Goal: Use online tool/utility

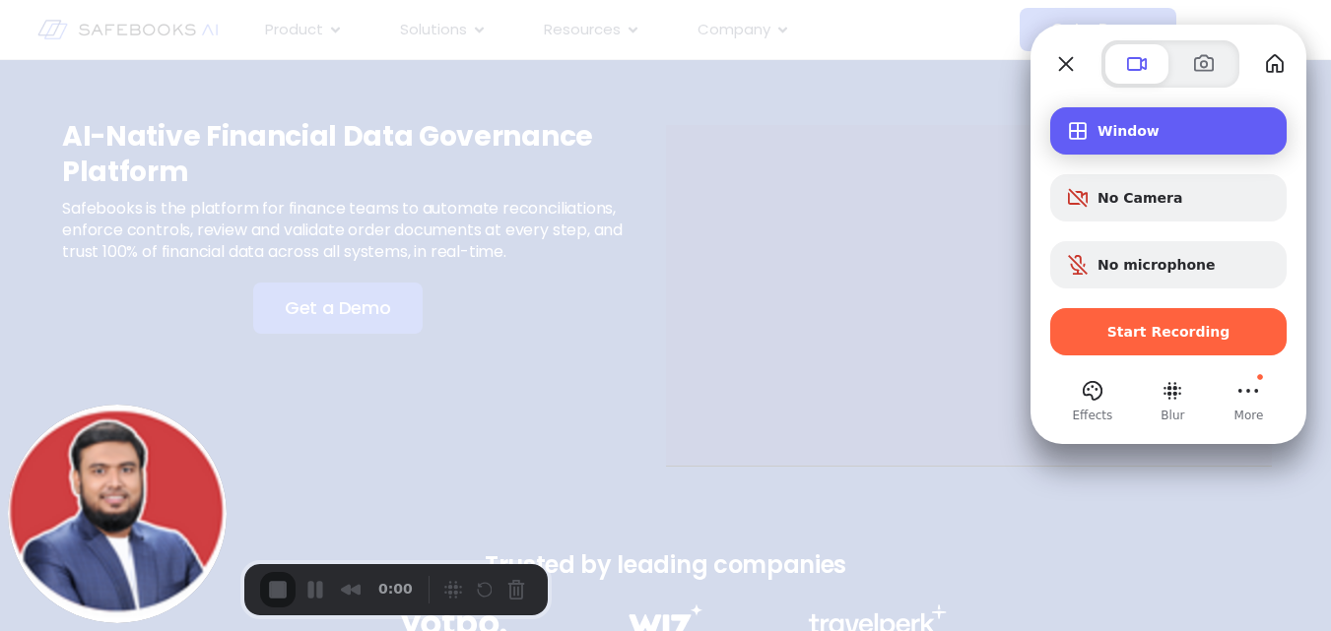
click at [1166, 138] on span "Window" at bounding box center [1183, 131] width 173 height 16
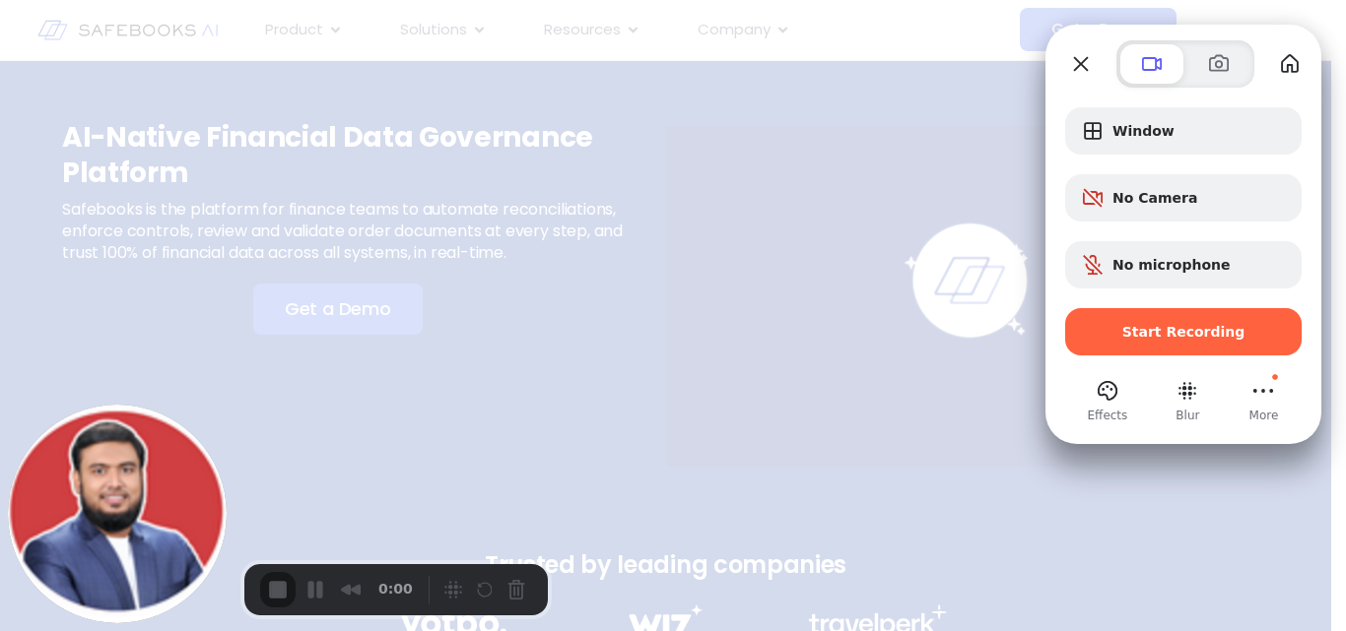
scroll to position [119, 0]
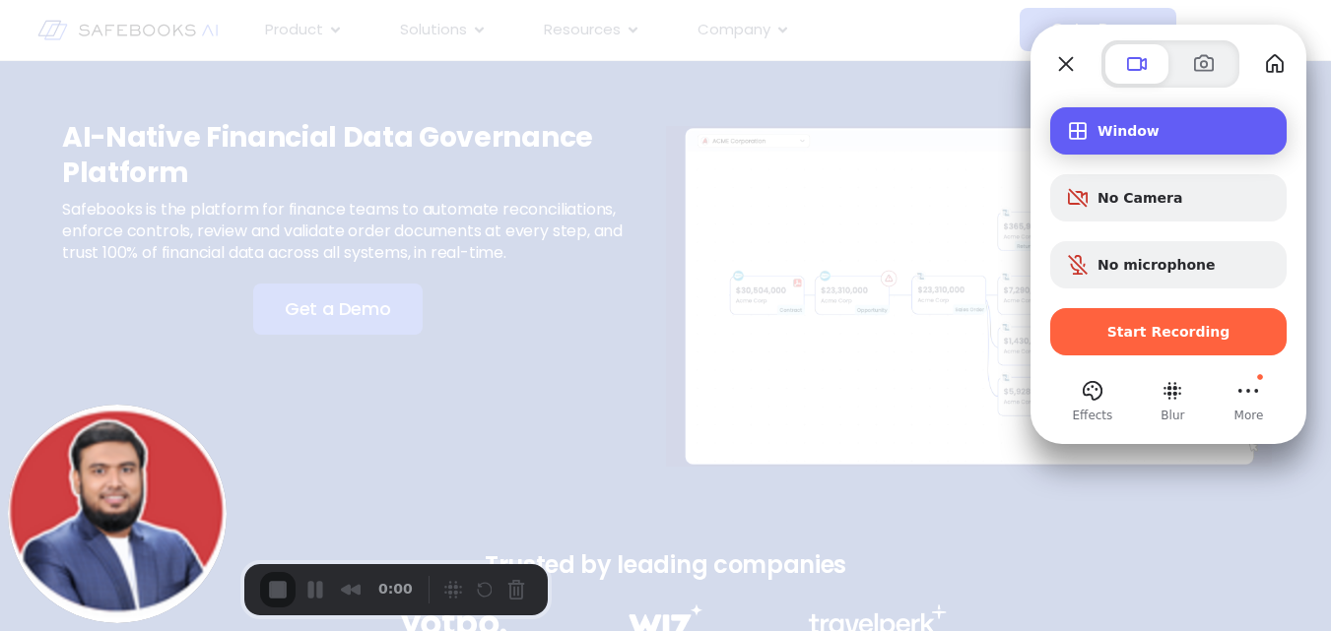
click at [1152, 145] on div "Window" at bounding box center [1168, 130] width 236 height 47
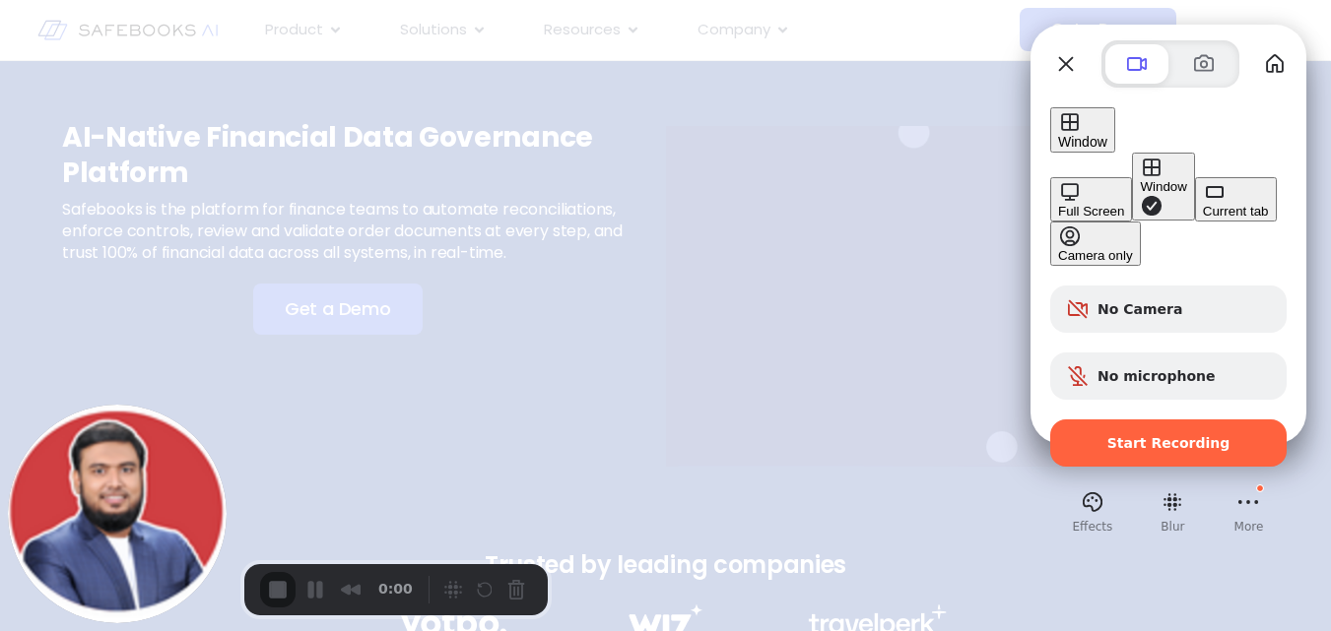
click at [1140, 179] on div "Window" at bounding box center [1163, 186] width 46 height 15
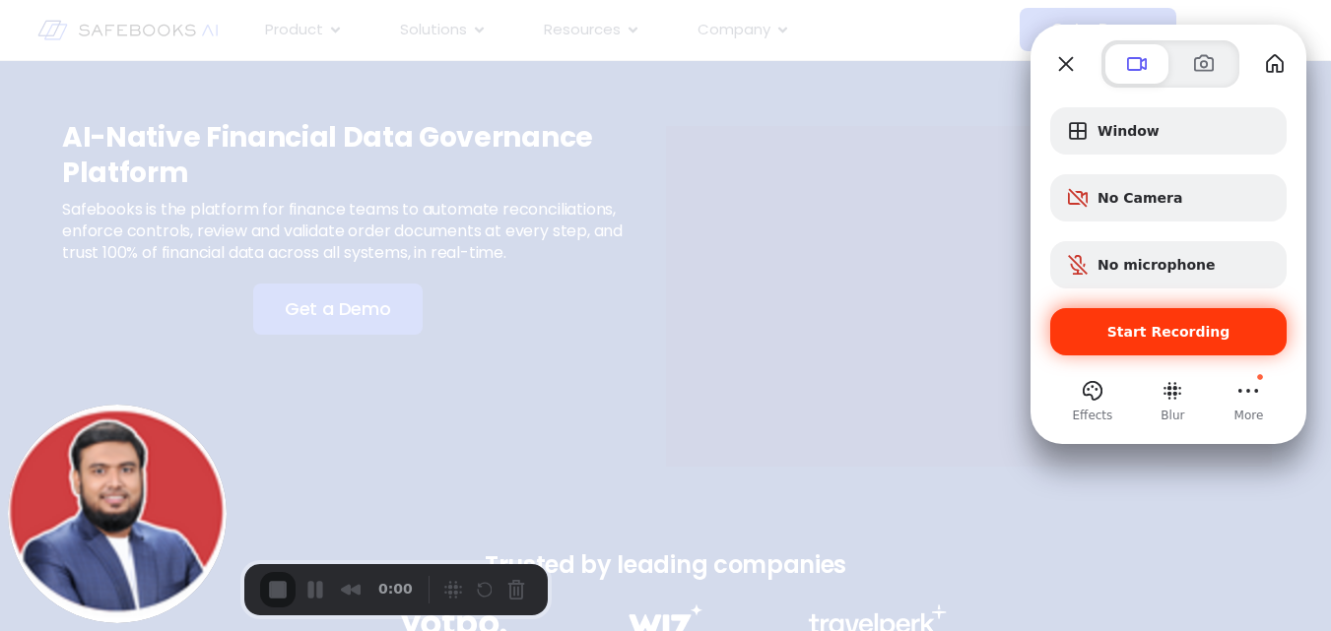
click at [1153, 328] on span "Start Recording" at bounding box center [1168, 332] width 123 height 16
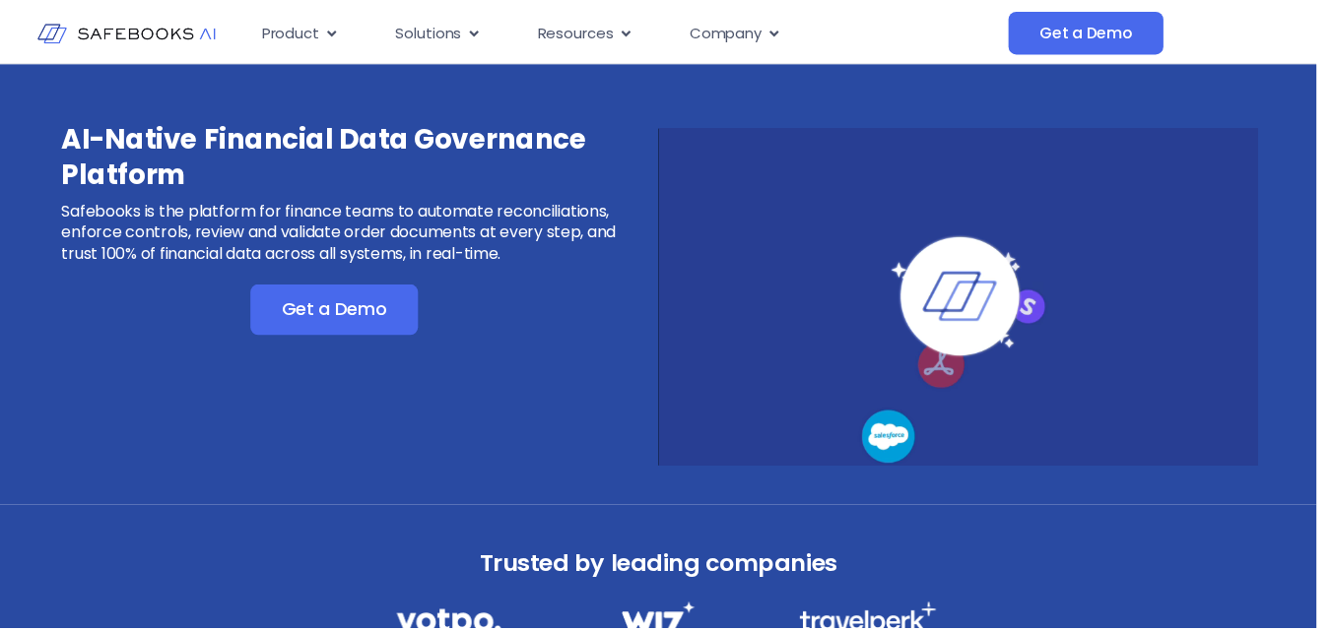
scroll to position [45, 0]
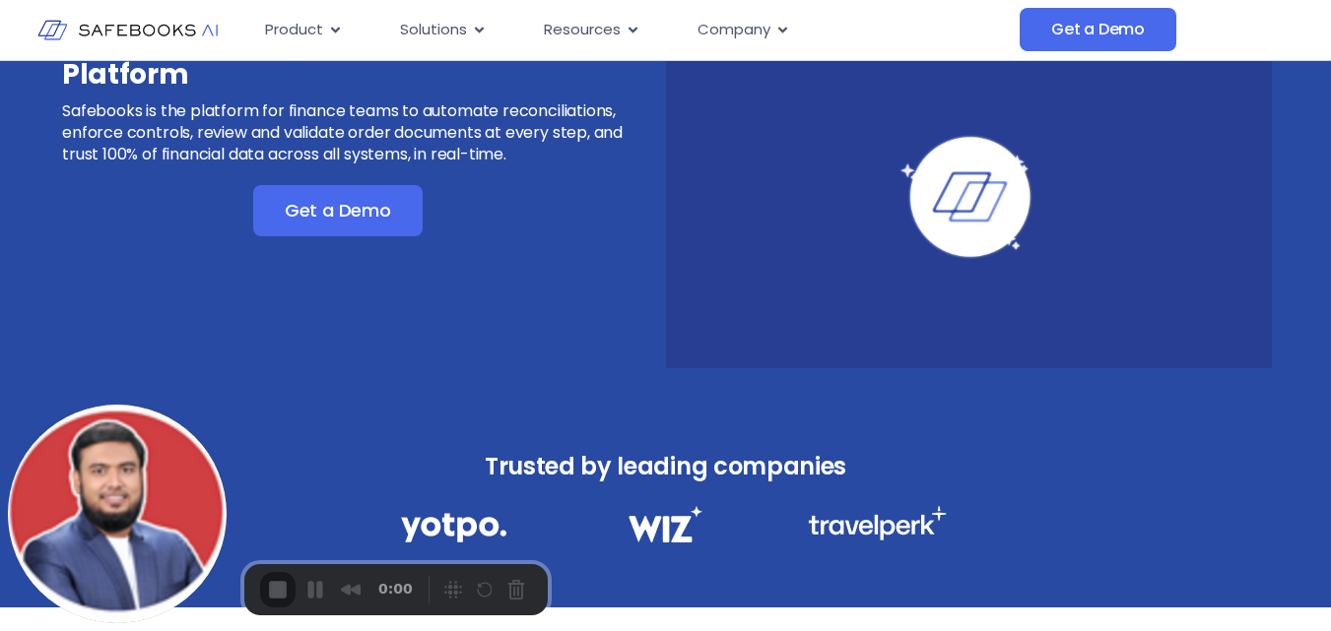
scroll to position [197, 0]
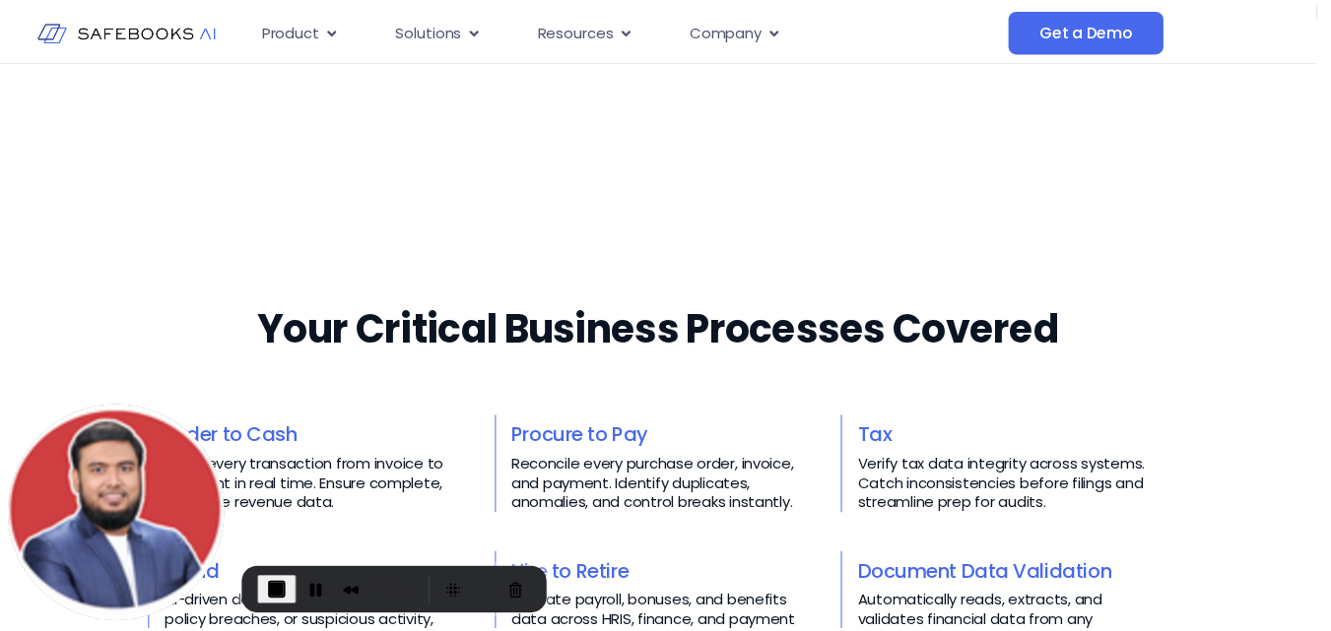
scroll to position [119, 0]
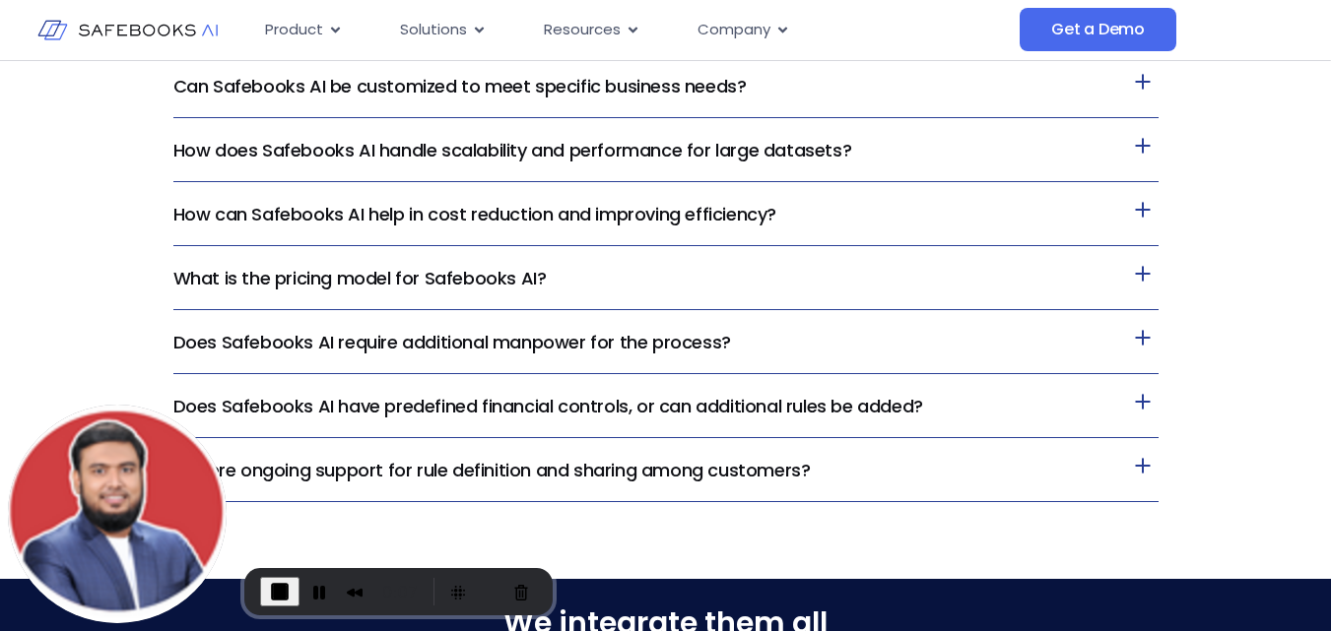
scroll to position [4728, 0]
